Goal: Navigation & Orientation: Find specific page/section

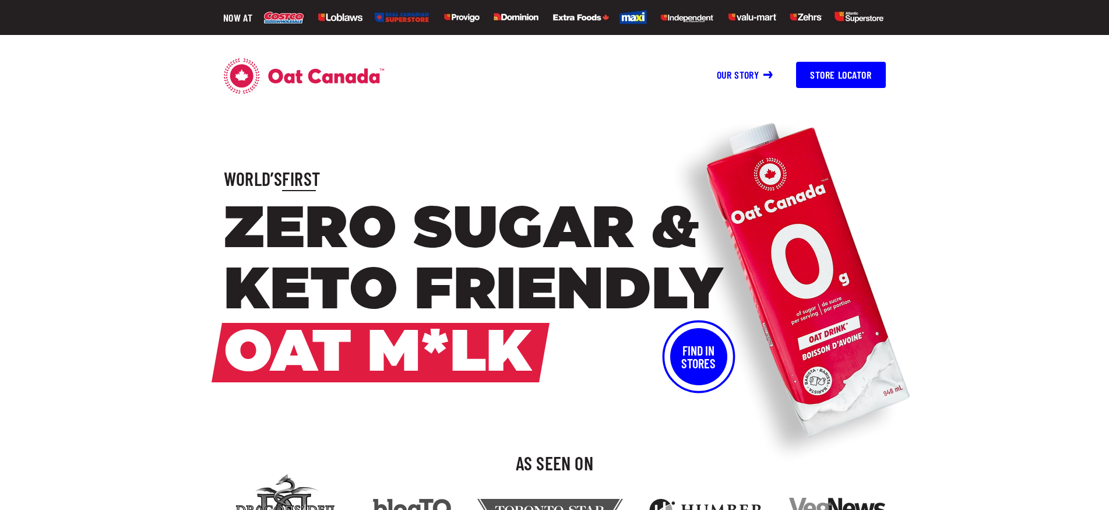
click at [853, 71] on button "Store Locator" at bounding box center [840, 75] width 89 height 26
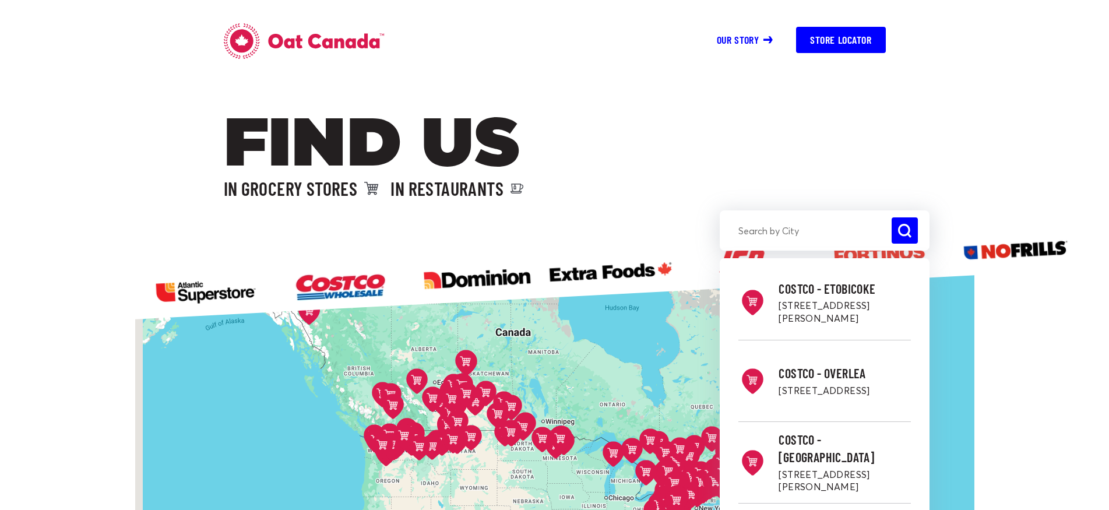
drag, startPoint x: 417, startPoint y: 420, endPoint x: 559, endPoint y: 354, distance: 156.7
click at [559, 354] on div "Costco - Etobicoke [STREET_ADDRESS][PERSON_NAME] Directions Costco - Overlea [S…" at bounding box center [554, 477] width 839 height 421
click at [822, 228] on input "search" at bounding box center [825, 230] width 210 height 26
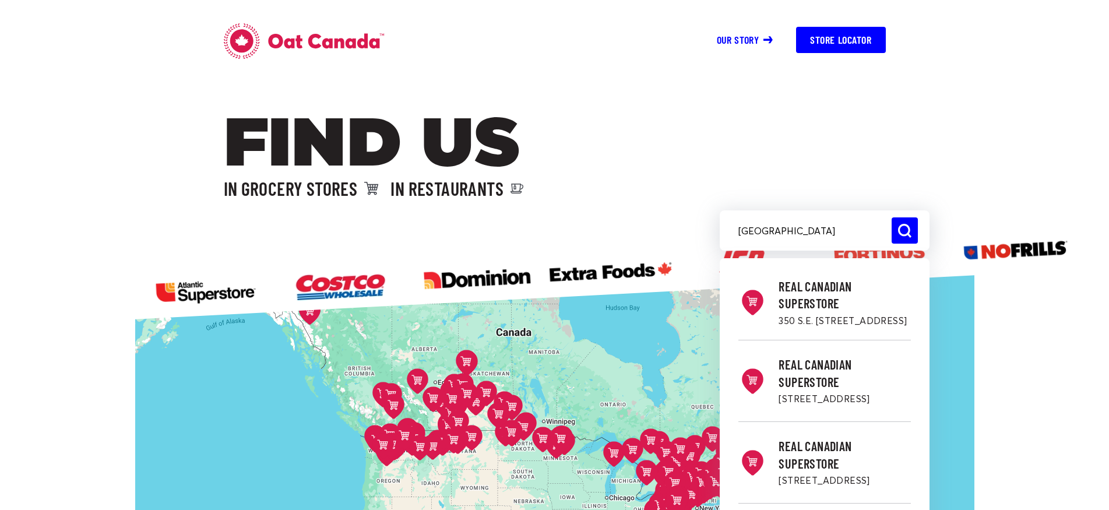
type input "[GEOGRAPHIC_DATA]"
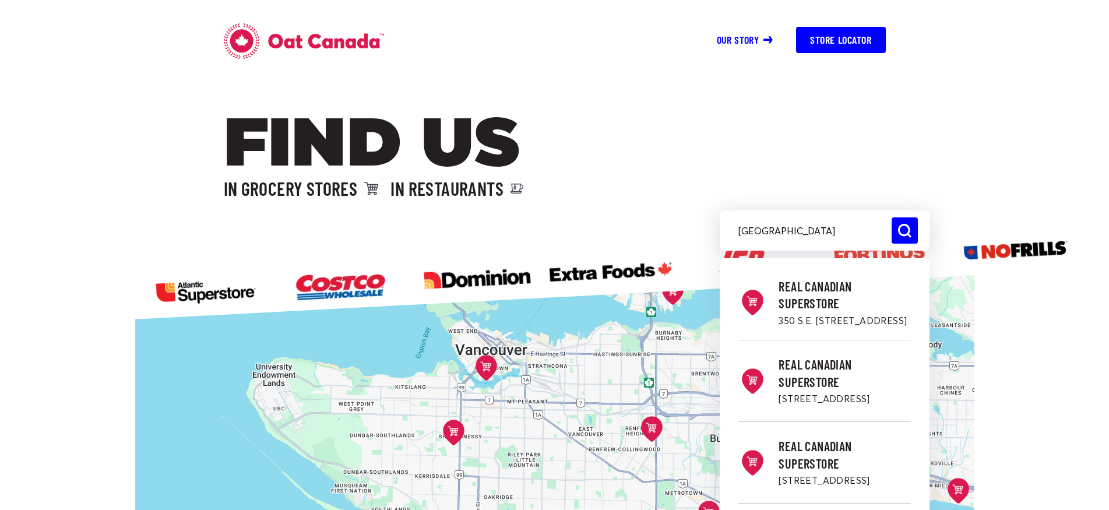
drag, startPoint x: 501, startPoint y: 393, endPoint x: 564, endPoint y: 262, distance: 145.2
click at [564, 267] on div "Costco - Etobicoke [STREET_ADDRESS][PERSON_NAME] Directions Costco - Overlea [S…" at bounding box center [554, 477] width 839 height 421
click at [451, 437] on icon at bounding box center [453, 433] width 22 height 26
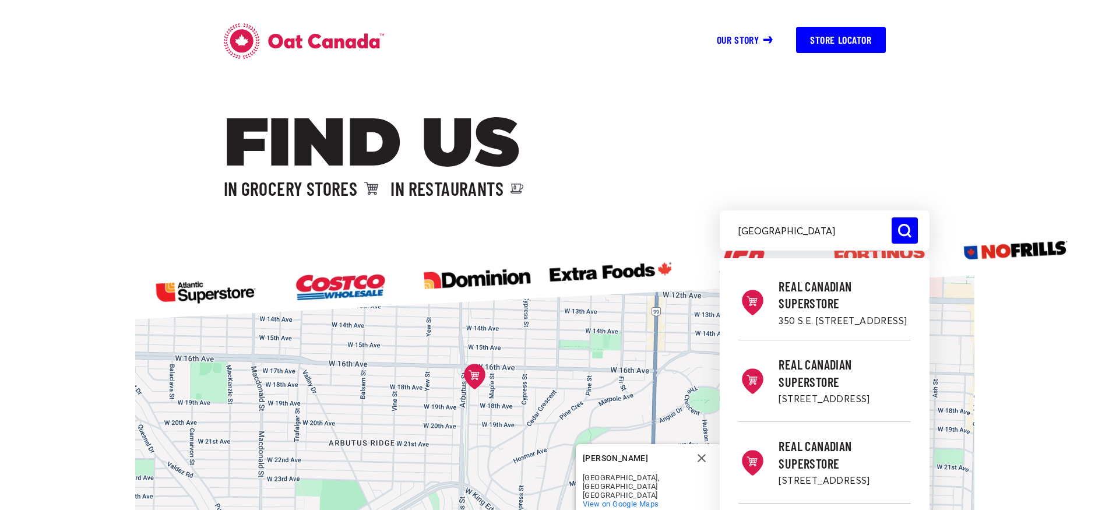
drag, startPoint x: 515, startPoint y: 481, endPoint x: 545, endPoint y: 360, distance: 125.1
click at [545, 360] on div "Costco - Etobicoke [STREET_ADDRESS][PERSON_NAME] Directions Costco - Overlea [S…" at bounding box center [554, 477] width 839 height 421
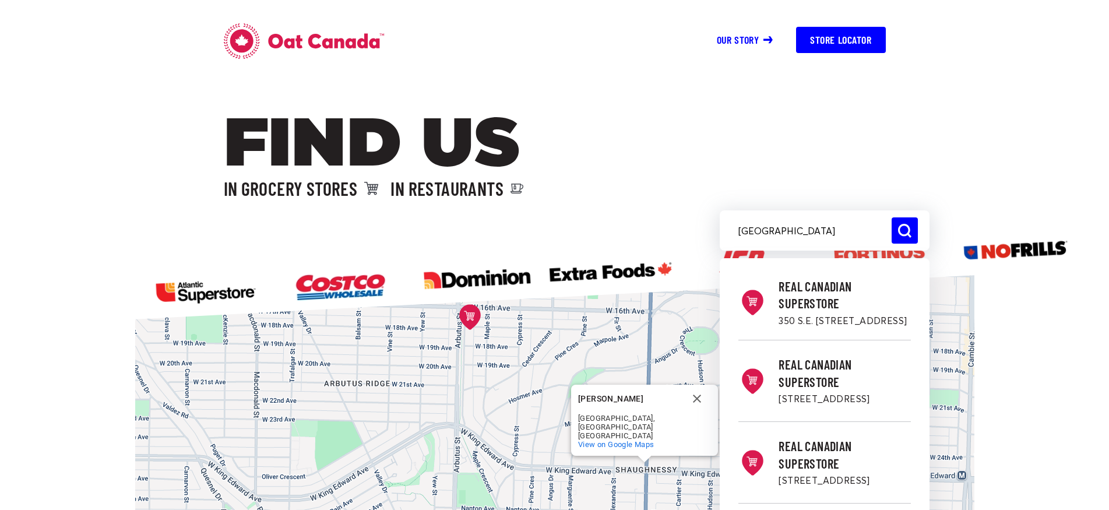
drag, startPoint x: 575, startPoint y: 401, endPoint x: 571, endPoint y: 341, distance: 60.1
click at [571, 341] on div "Costco - Etobicoke [STREET_ADDRESS][PERSON_NAME] Directions Costco - Overlea [S…" at bounding box center [554, 477] width 839 height 421
click at [471, 319] on icon at bounding box center [469, 316] width 10 height 10
click at [620, 448] on span "View on Google Maps" at bounding box center [616, 444] width 76 height 9
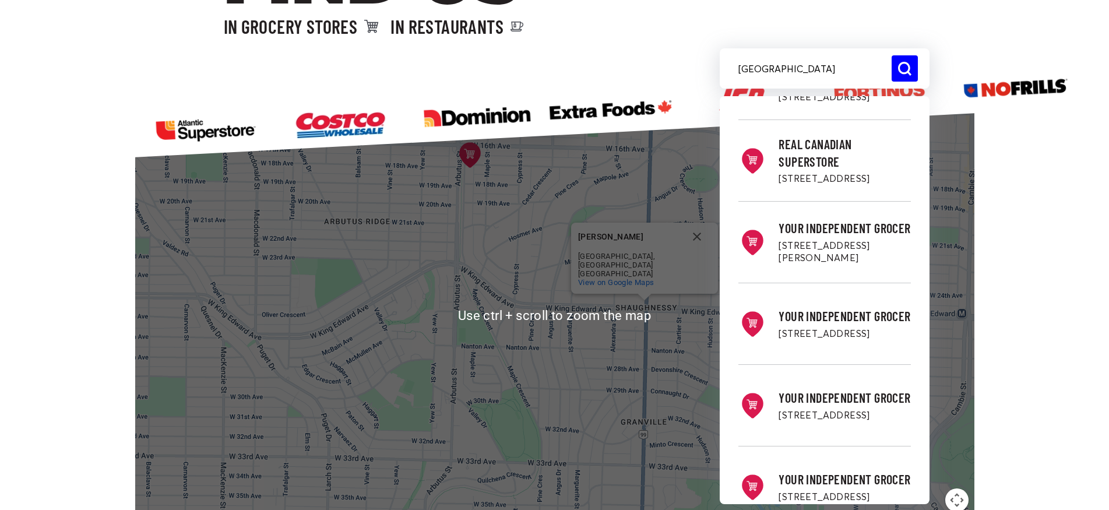
scroll to position [119, 0]
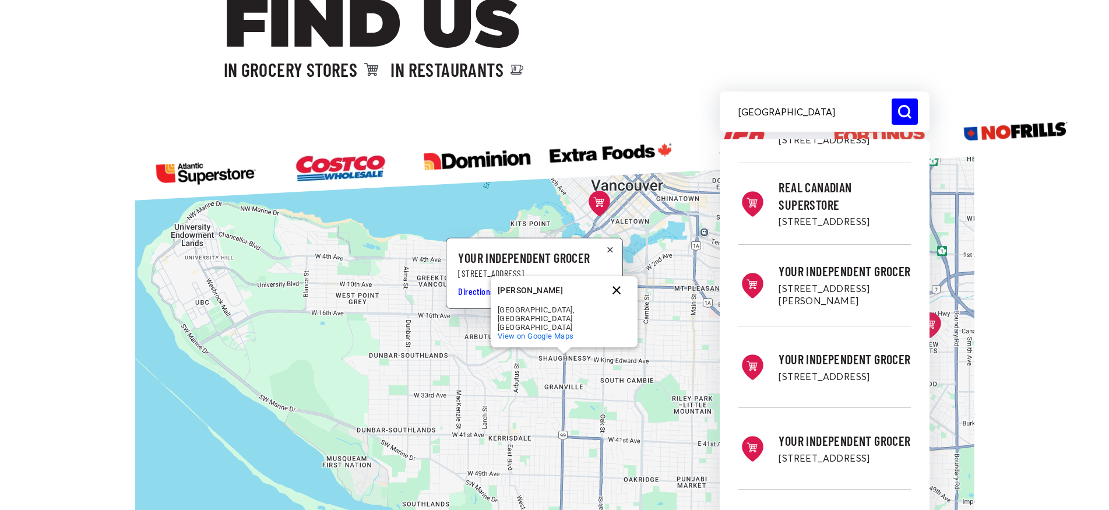
click at [618, 302] on button "Close" at bounding box center [617, 290] width 28 height 28
click at [615, 250] on button at bounding box center [610, 249] width 13 height 11
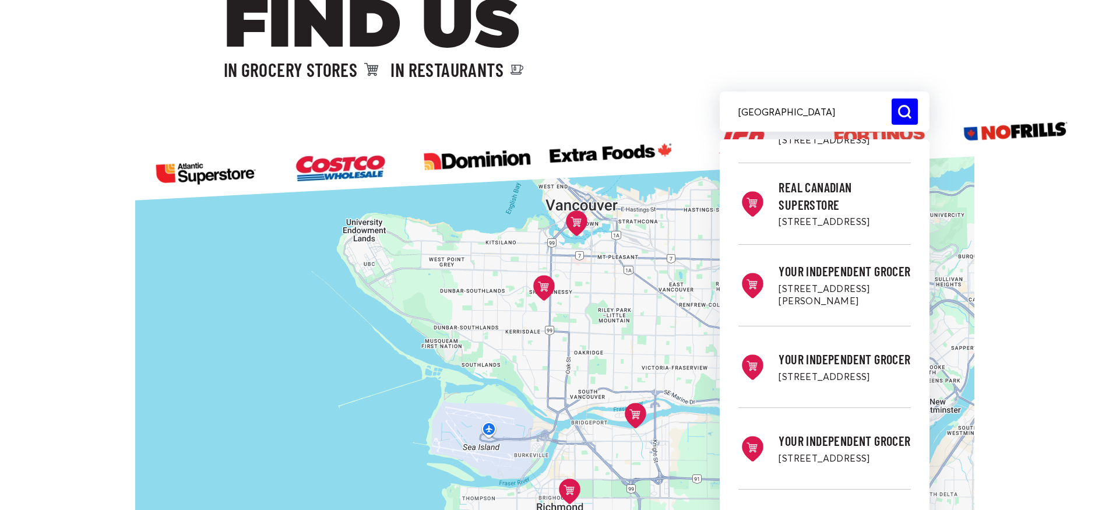
drag, startPoint x: 666, startPoint y: 399, endPoint x: 587, endPoint y: 321, distance: 111.3
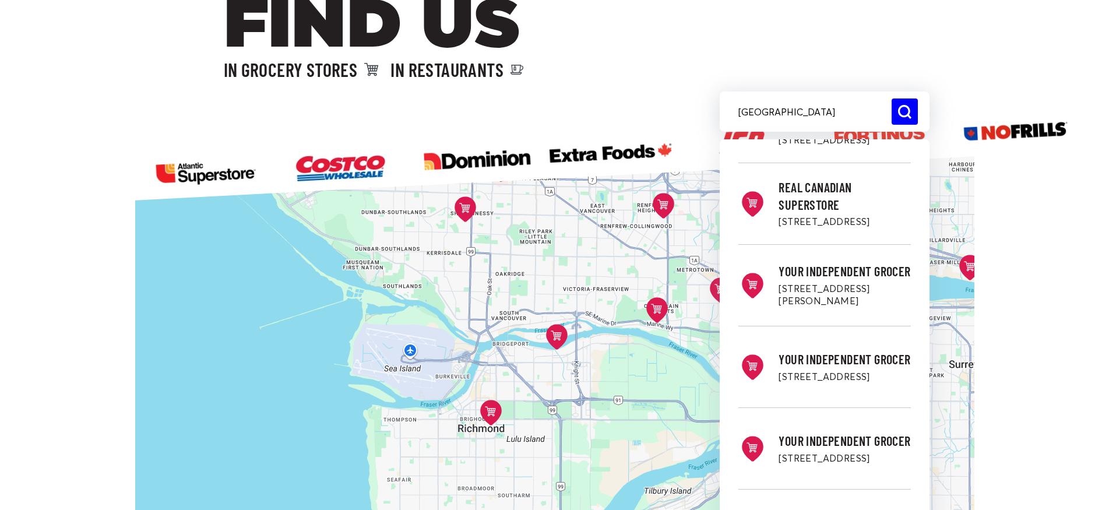
click at [558, 339] on icon at bounding box center [556, 335] width 10 height 10
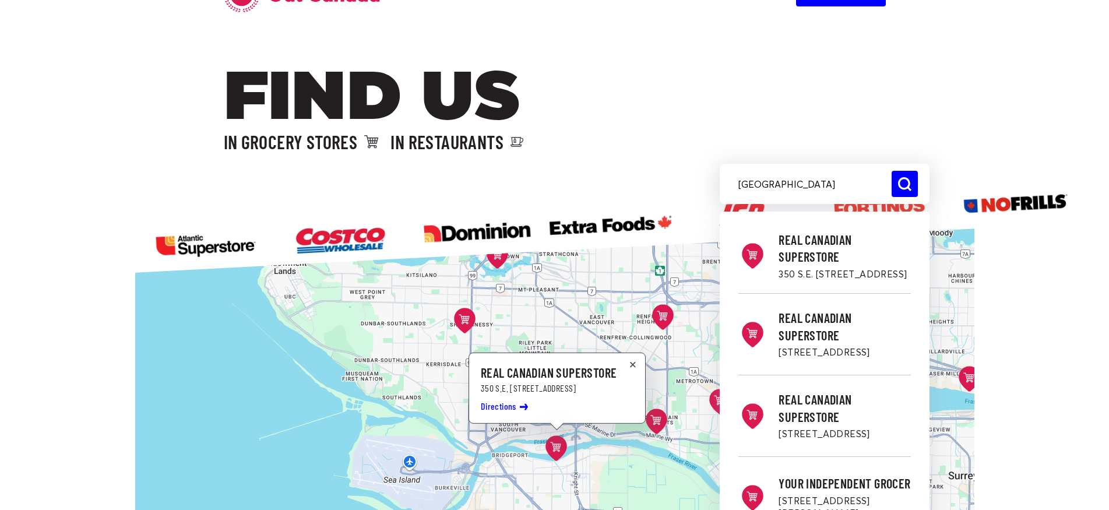
scroll to position [0, 0]
